Goal: Transaction & Acquisition: Purchase product/service

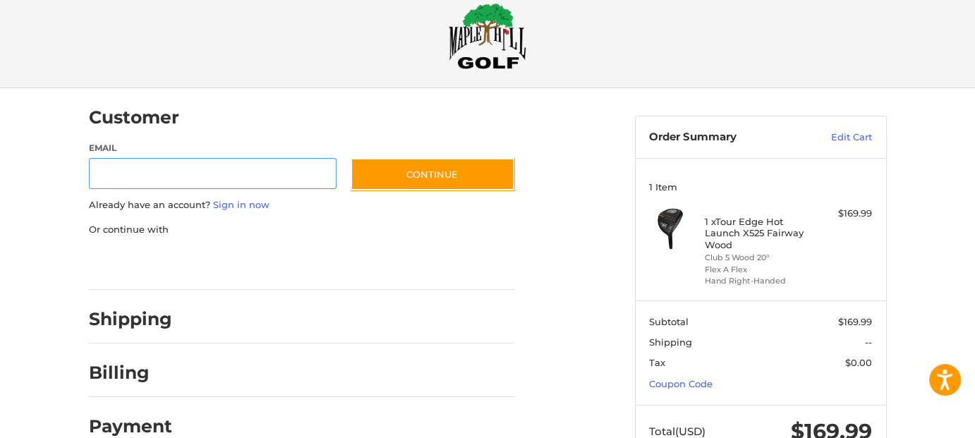
scroll to position [71, 0]
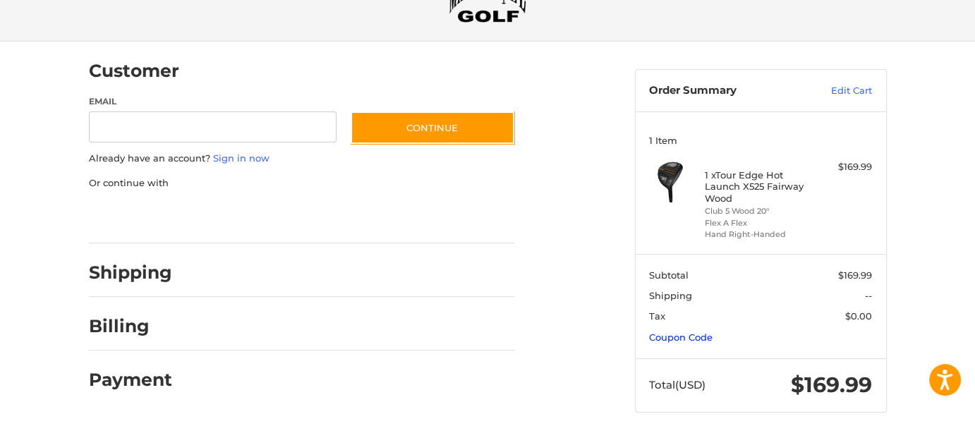
click at [686, 334] on link "Coupon Code" at bounding box center [681, 337] width 64 height 11
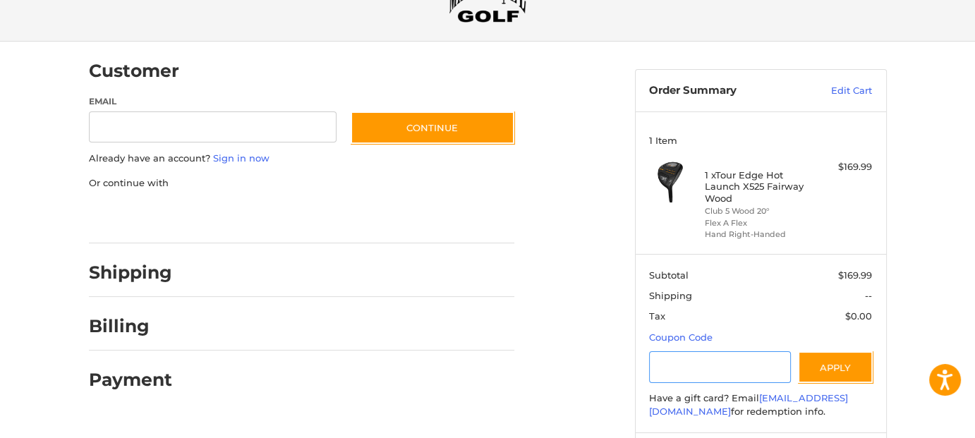
click at [678, 364] on input "Gift Certificate or Coupon Code" at bounding box center [720, 367] width 142 height 32
type input "******"
click at [832, 358] on button "Apply" at bounding box center [835, 367] width 75 height 32
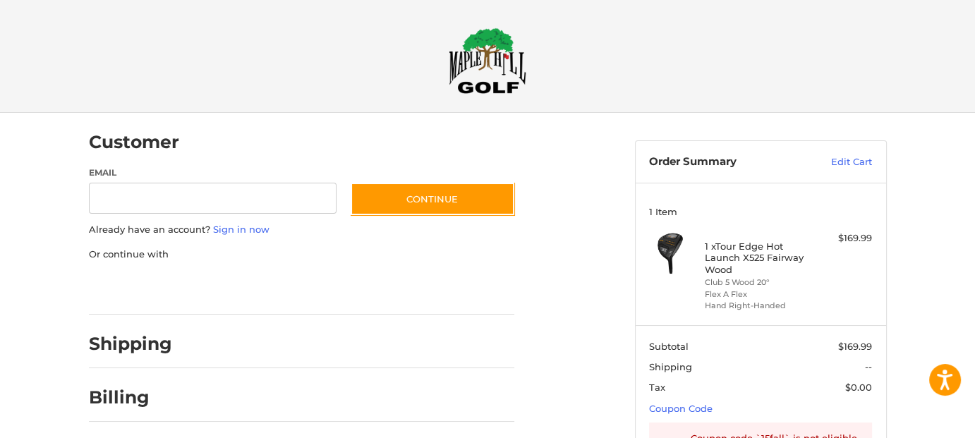
scroll to position [0, 0]
click at [854, 159] on link "Edit Cart" at bounding box center [836, 162] width 71 height 14
